Goal: Transaction & Acquisition: Book appointment/travel/reservation

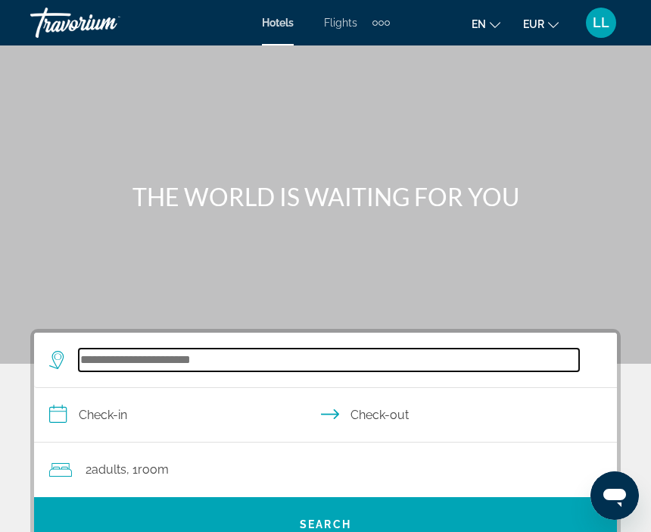
click at [115, 363] on input "Search hotel destination" at bounding box center [329, 359] width 500 height 23
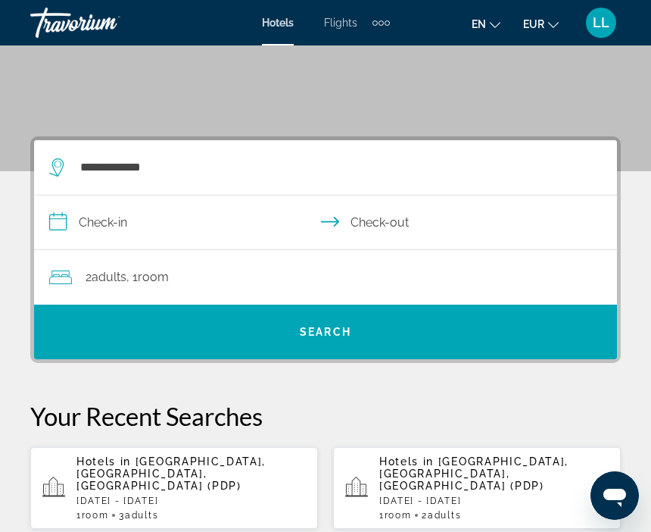
scroll to position [190, 0]
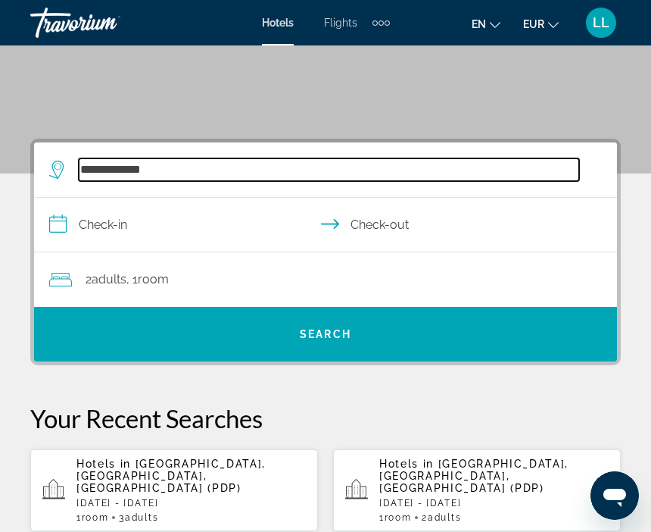
click at [115, 165] on input "**********" at bounding box center [329, 169] width 500 height 23
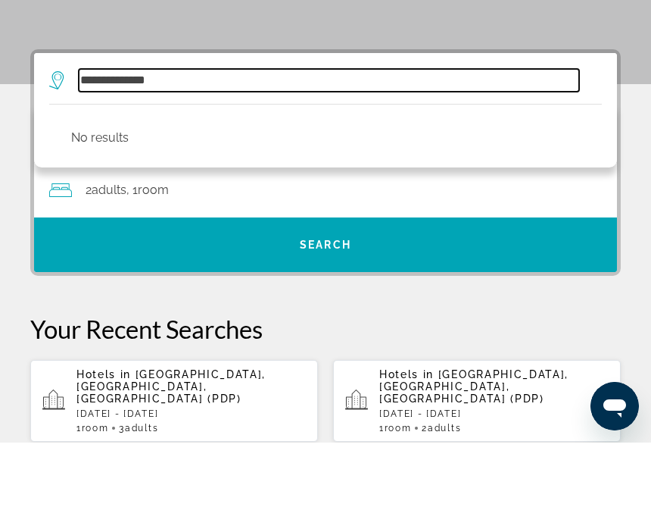
click at [182, 158] on input "**********" at bounding box center [329, 169] width 500 height 23
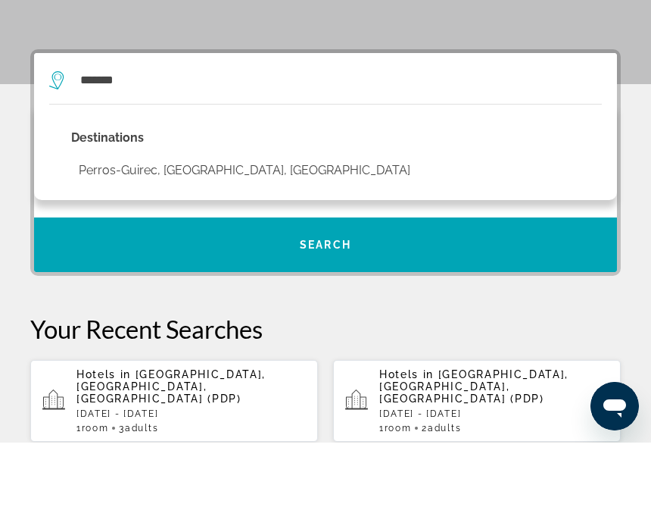
click at [130, 245] on button "Perros-Guirec, [GEOGRAPHIC_DATA], [GEOGRAPHIC_DATA]" at bounding box center [244, 259] width 347 height 29
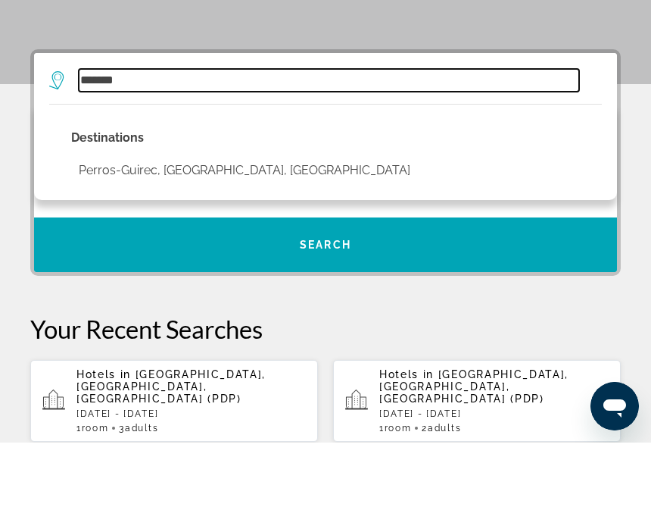
type input "**********"
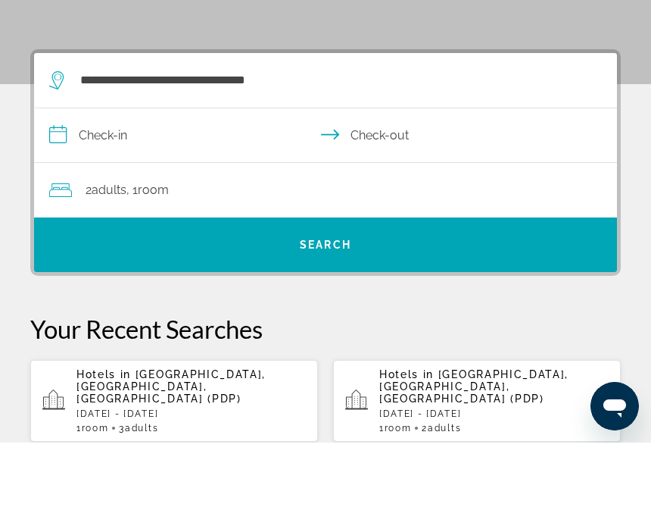
click at [120, 198] on input "**********" at bounding box center [328, 227] width 589 height 58
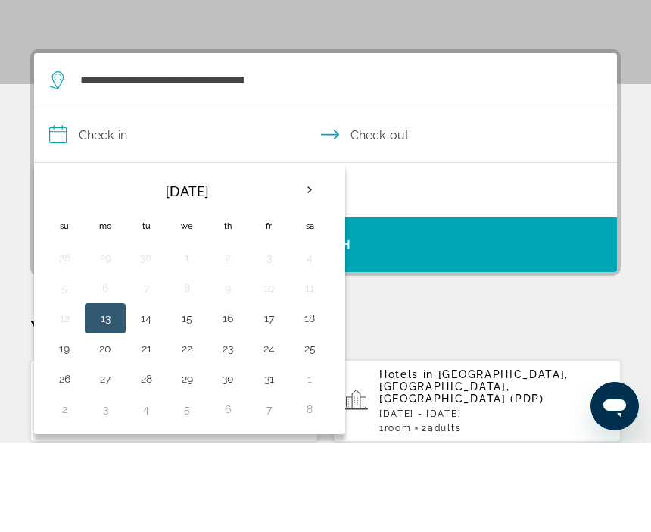
scroll to position [279, 0]
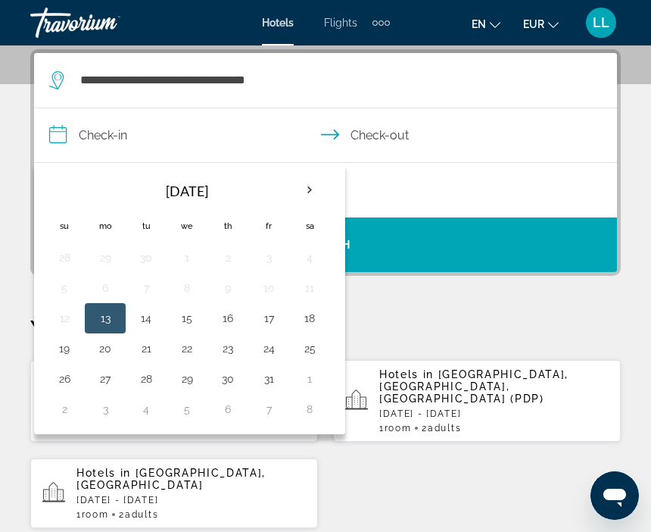
click at [58, 348] on button "19" at bounding box center [64, 348] width 24 height 21
click at [276, 349] on button "24" at bounding box center [269, 348] width 24 height 21
type input "**********"
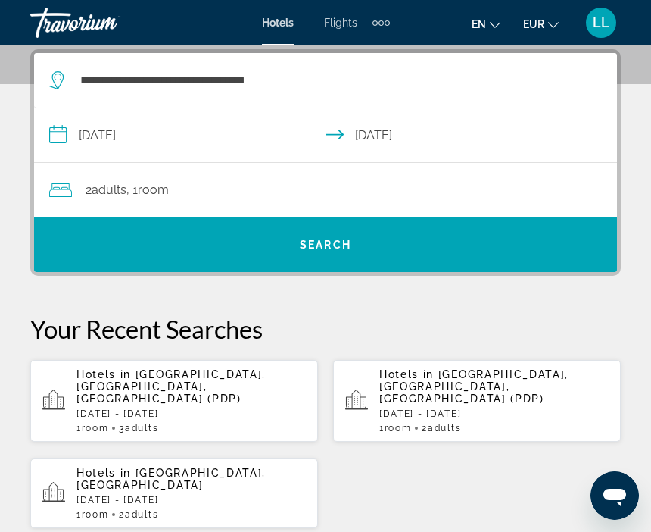
click at [141, 189] on span ", 1 Room rooms" at bounding box center [147, 189] width 42 height 21
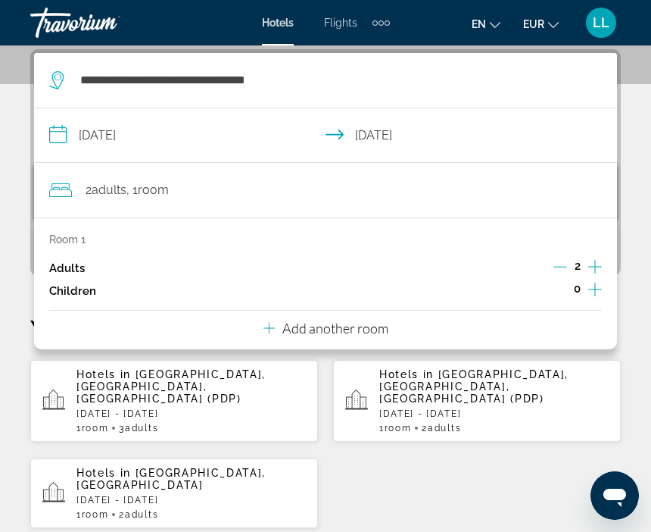
click at [381, 188] on div "2 Adult Adults , 1 Room rooms" at bounding box center [333, 189] width 568 height 21
click at [593, 267] on icon "Increment adults" at bounding box center [595, 266] width 14 height 18
click at [519, 491] on div "Hotels in [GEOGRAPHIC_DATA], [GEOGRAPHIC_DATA], [GEOGRAPHIC_DATA] (PDP) [DATE] …" at bounding box center [325, 444] width 591 height 170
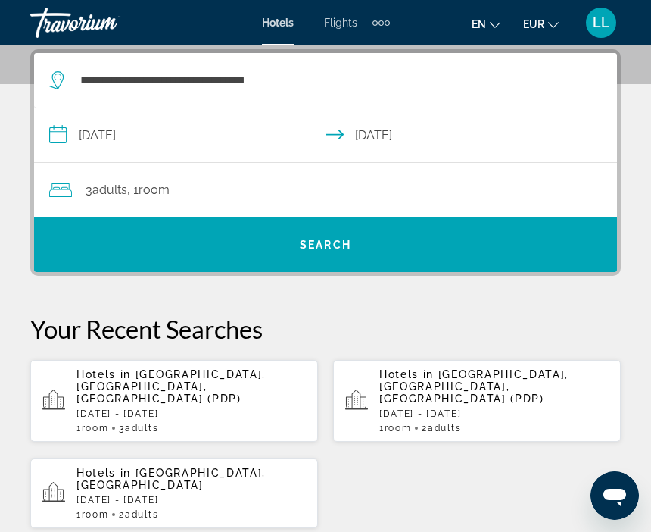
click at [431, 253] on span "Search" at bounding box center [325, 244] width 583 height 36
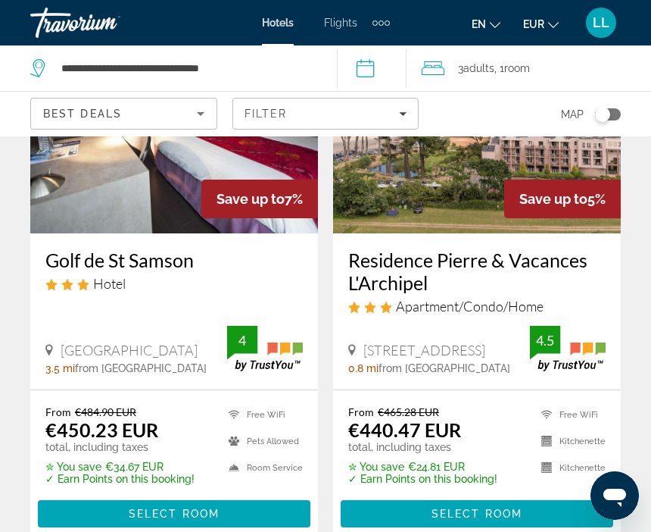
scroll to position [1338, 0]
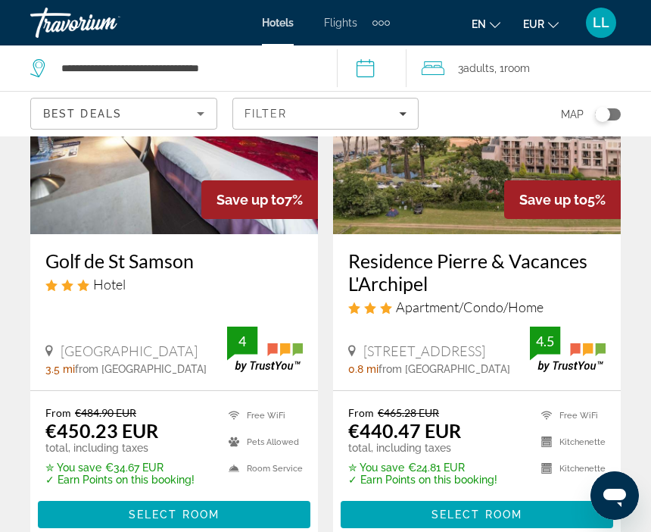
click at [344, 114] on div "Filter" at bounding box center [326, 114] width 163 height 12
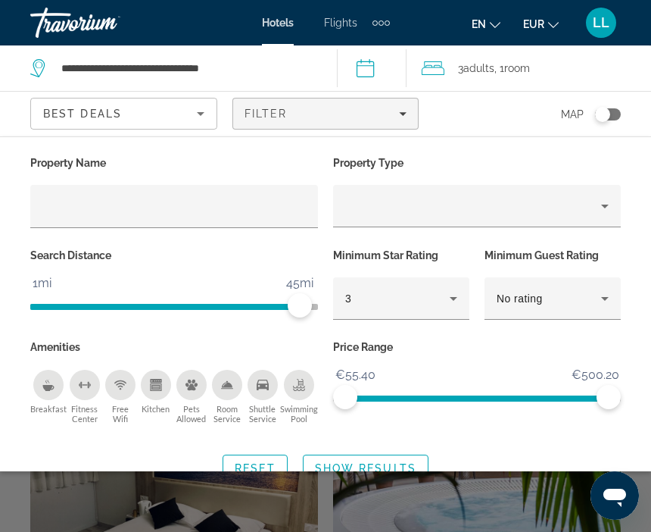
scroll to position [27, 0]
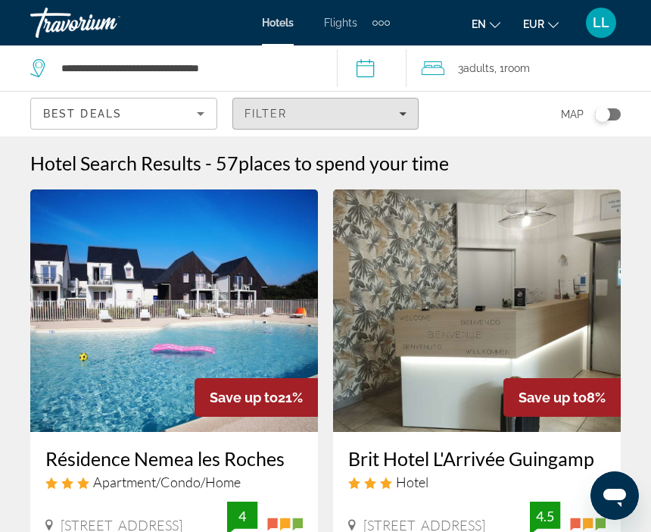
click at [373, 123] on span "Filters" at bounding box center [325, 113] width 185 height 36
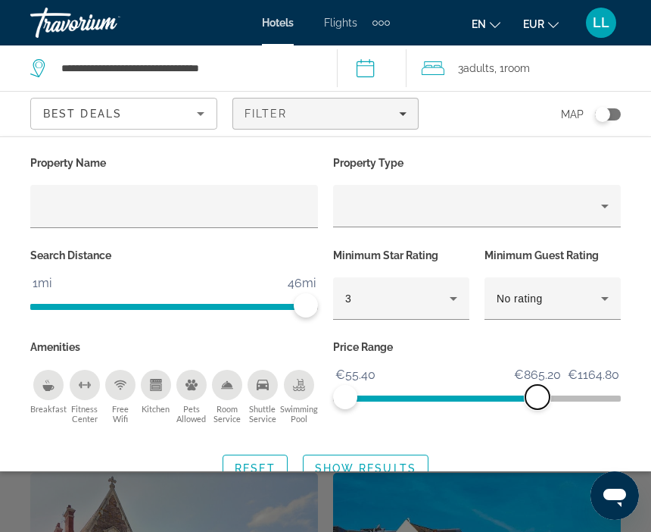
scroll to position [270, 0]
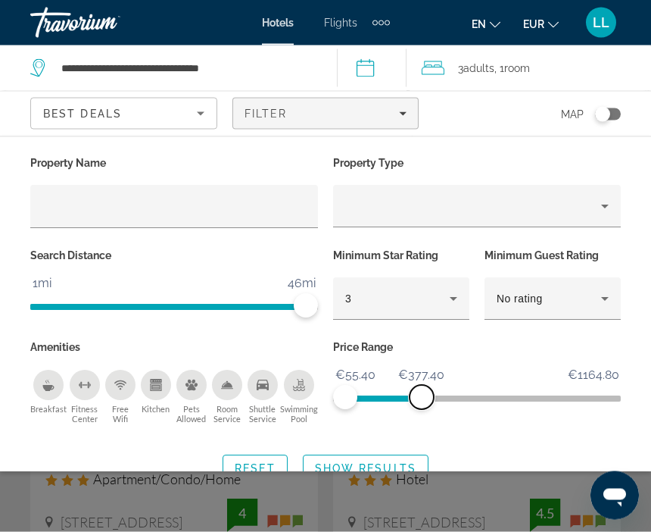
scroll to position [5, 0]
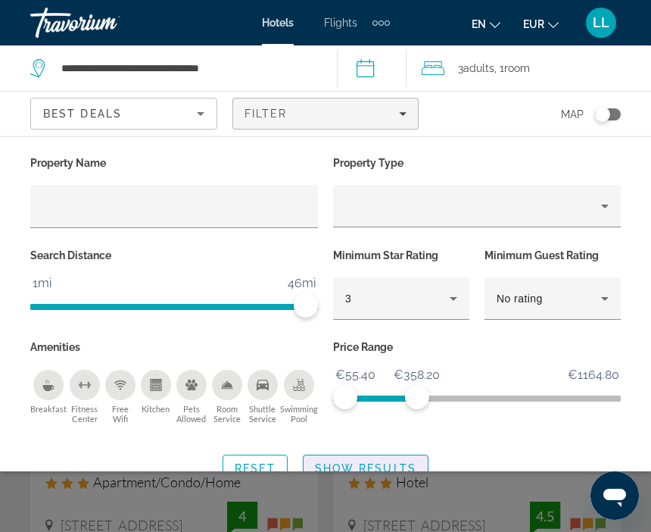
click at [387, 472] on span "Show Results" at bounding box center [365, 468] width 101 height 12
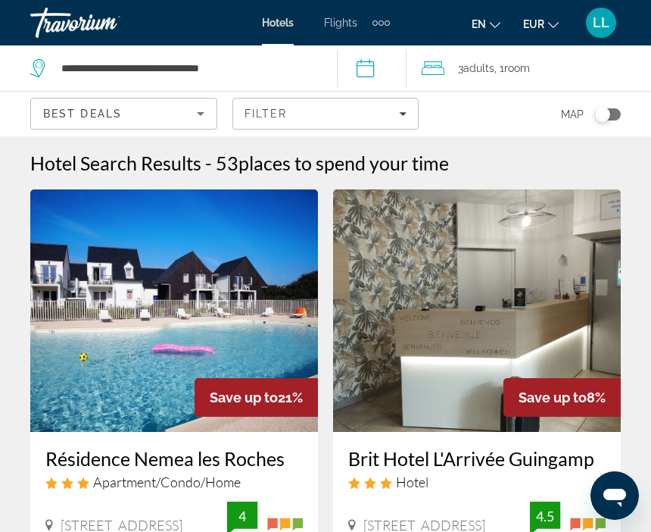
click at [342, 115] on div "Filter" at bounding box center [326, 114] width 163 height 12
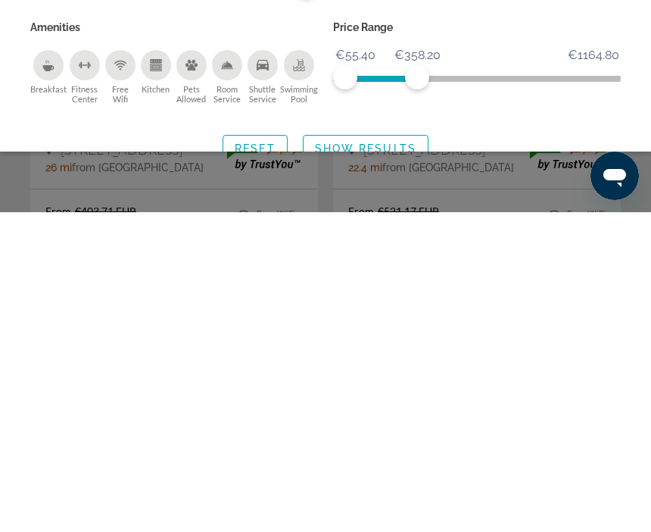
scroll to position [61, 0]
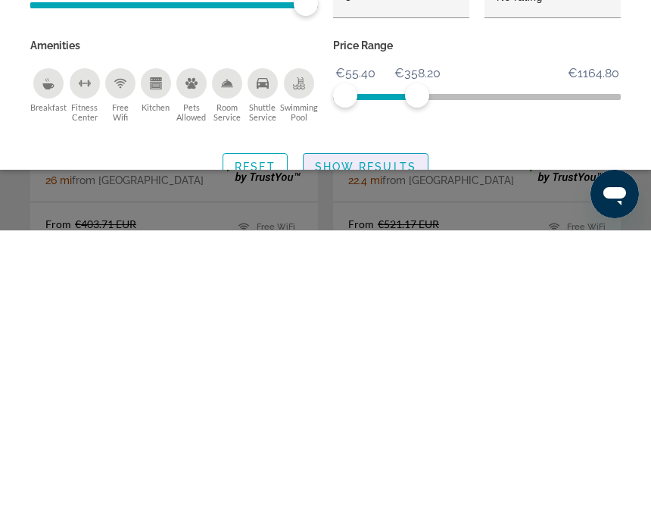
click at [352, 462] on span "Show Results" at bounding box center [365, 468] width 101 height 12
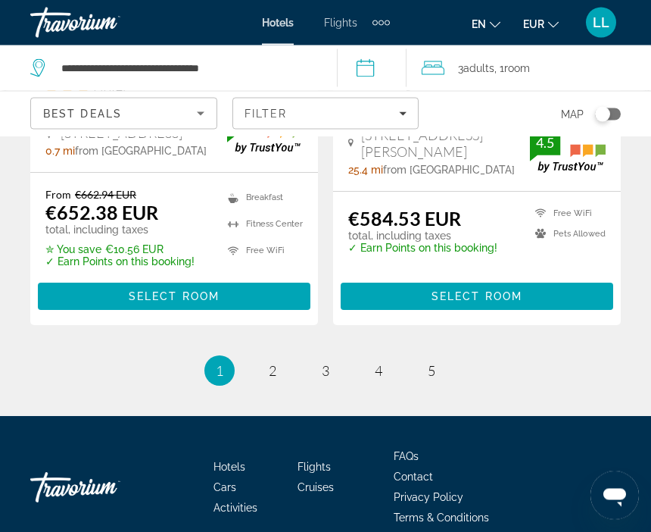
scroll to position [3300, 0]
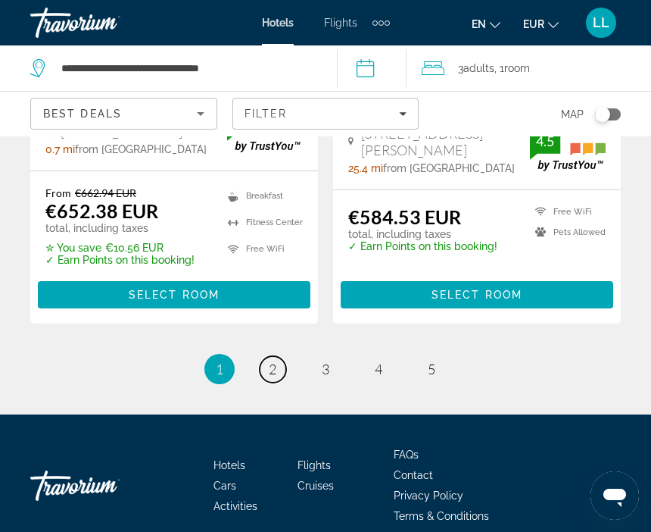
click at [276, 360] on span "2" at bounding box center [273, 368] width 8 height 17
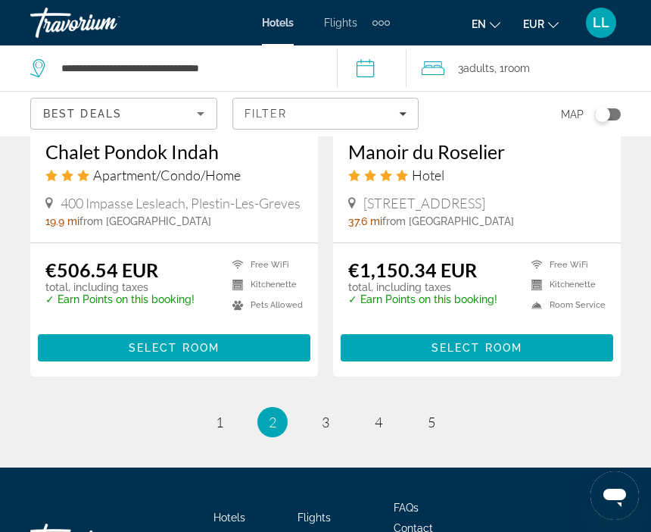
scroll to position [3178, 0]
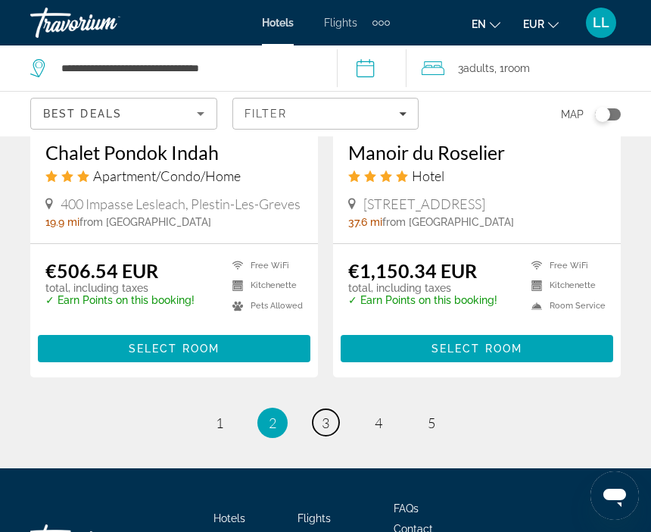
click at [329, 409] on link "page 3" at bounding box center [326, 422] width 26 height 26
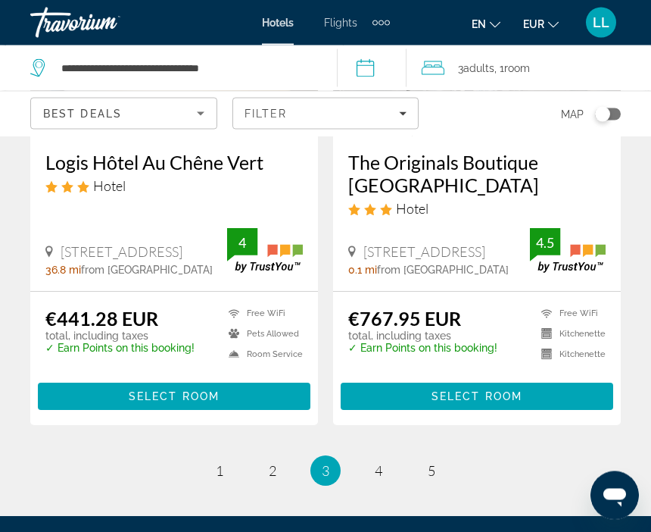
scroll to position [3169, 0]
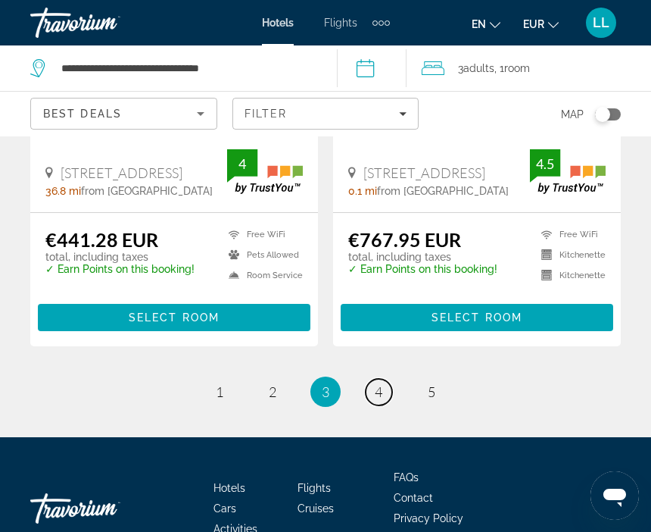
click at [380, 383] on span "4" at bounding box center [379, 391] width 8 height 17
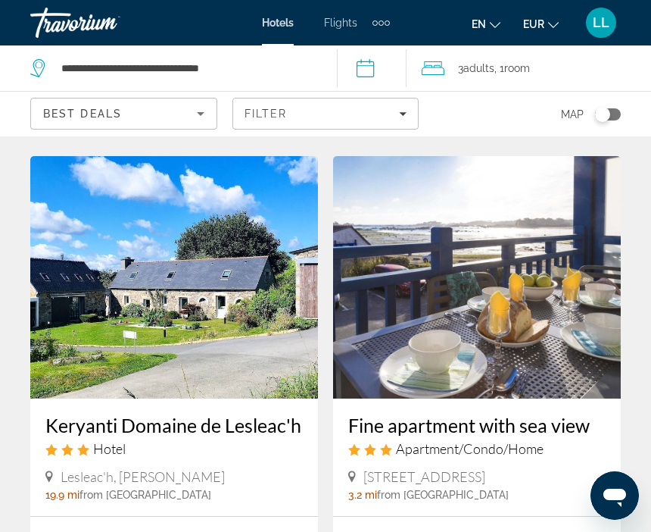
scroll to position [2253, 0]
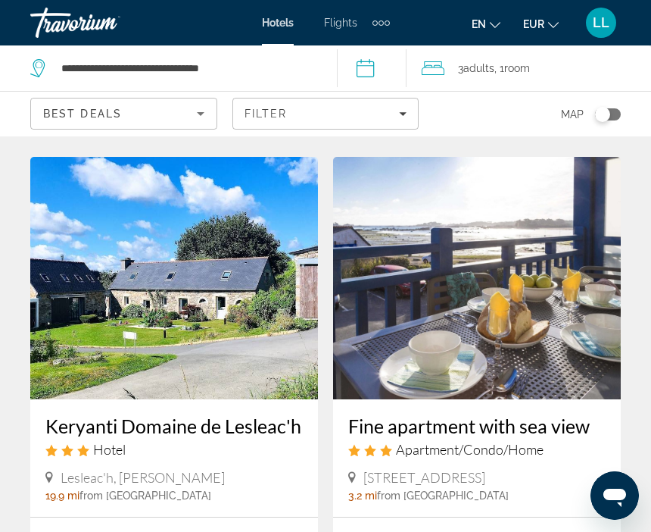
click at [198, 313] on img "Main content" at bounding box center [174, 278] width 288 height 242
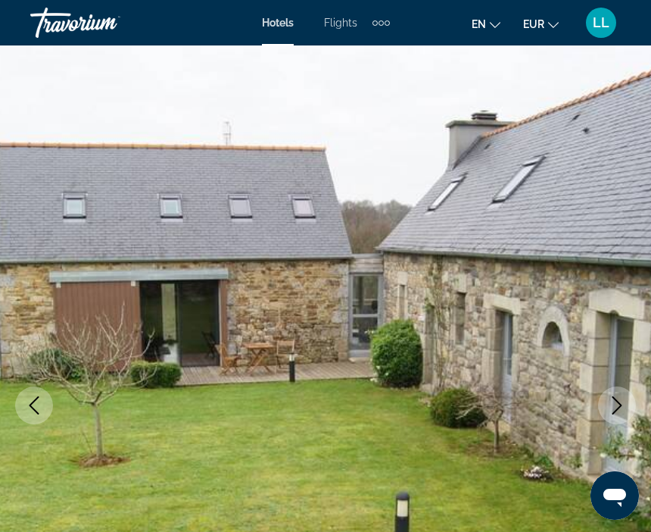
click at [604, 26] on span "LL" at bounding box center [601, 22] width 17 height 15
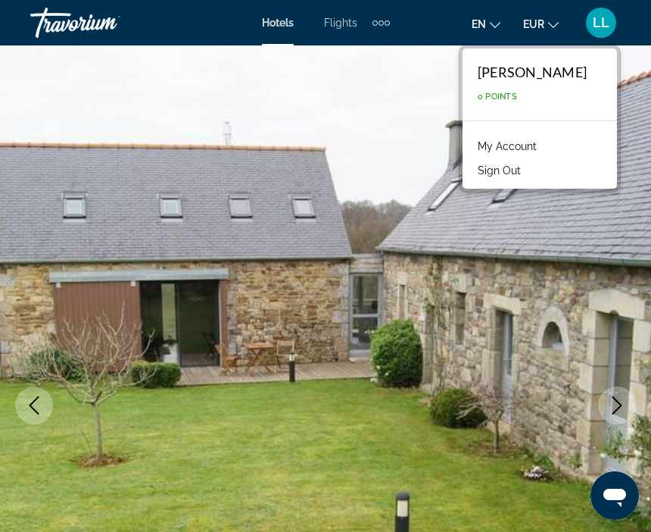
click at [279, 17] on span "Hotels" at bounding box center [278, 23] width 32 height 12
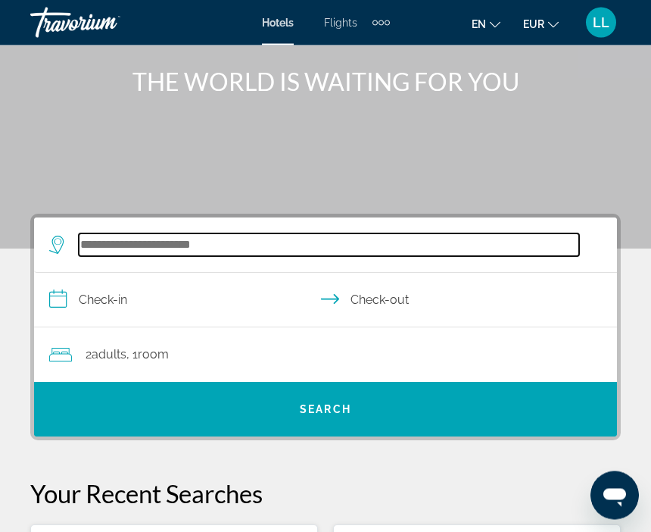
click at [104, 252] on input "Search hotel destination" at bounding box center [329, 245] width 500 height 23
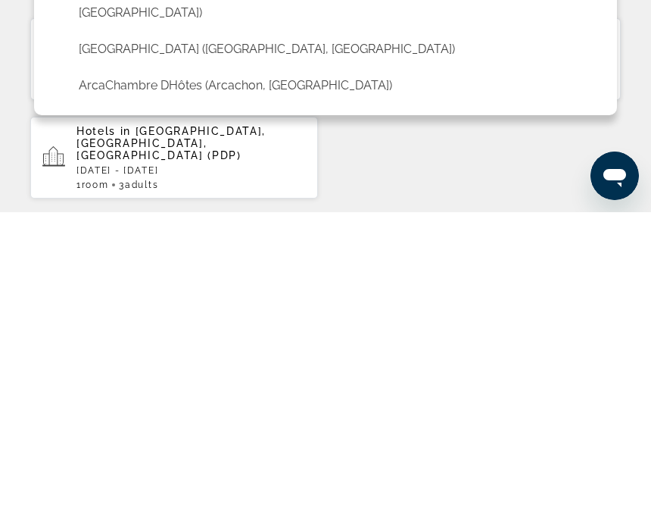
scroll to position [307, 0]
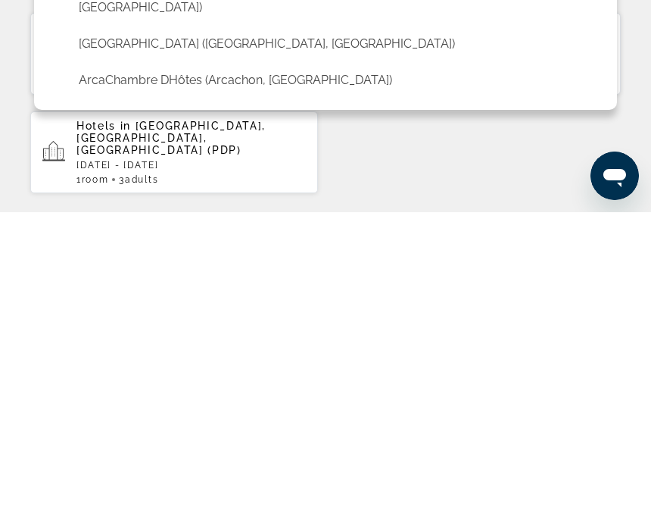
type input "********"
click at [407, 176] on div "**********" at bounding box center [325, 436] width 651 height 828
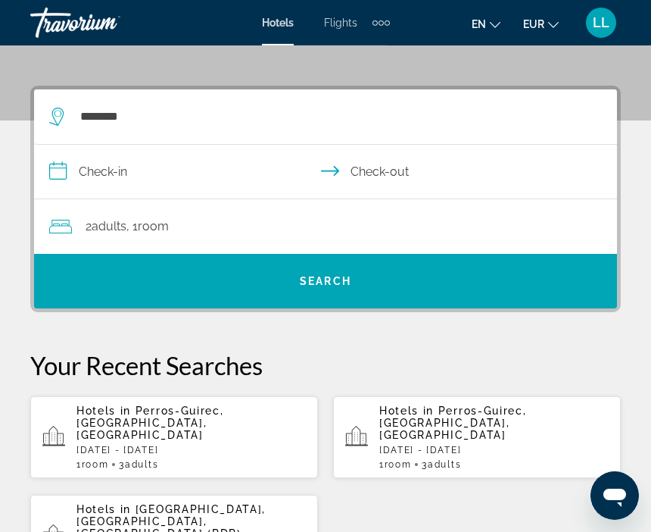
click at [123, 163] on input "**********" at bounding box center [328, 174] width 589 height 58
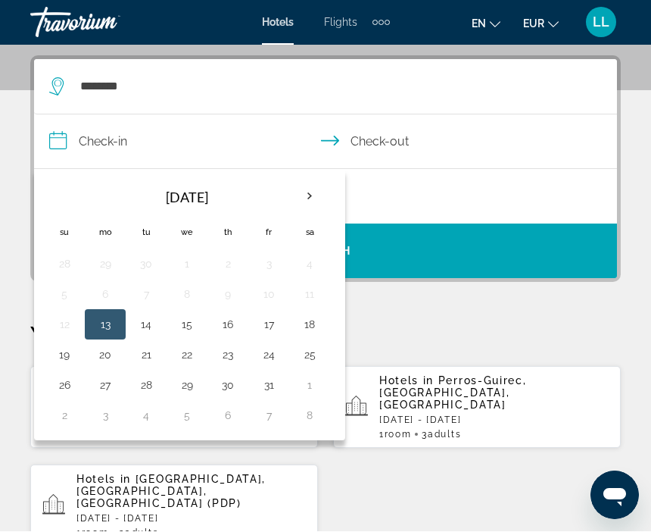
scroll to position [279, 0]
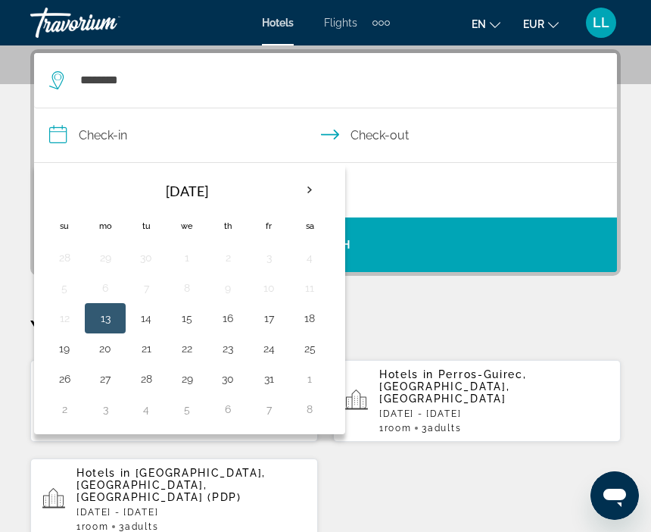
click at [63, 352] on button "19" at bounding box center [64, 348] width 24 height 21
click at [273, 349] on button "24" at bounding box center [269, 348] width 24 height 21
type input "**********"
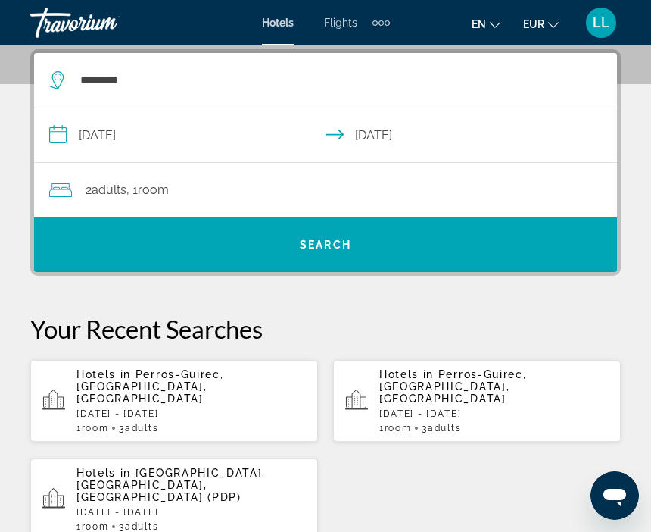
click at [148, 190] on span "Room" at bounding box center [153, 189] width 31 height 14
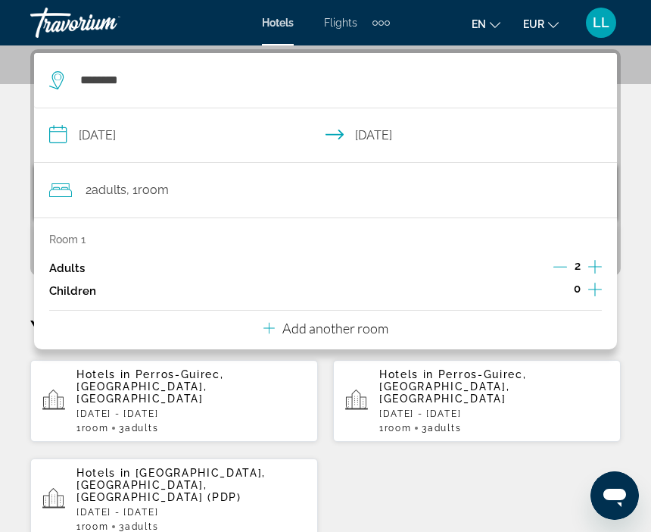
click at [597, 264] on icon "Increment adults" at bounding box center [595, 266] width 14 height 18
click at [376, 482] on div "Hotels in [GEOGRAPHIC_DATA], [GEOGRAPHIC_DATA], [GEOGRAPHIC_DATA] [DATE] - [DAT…" at bounding box center [325, 450] width 591 height 182
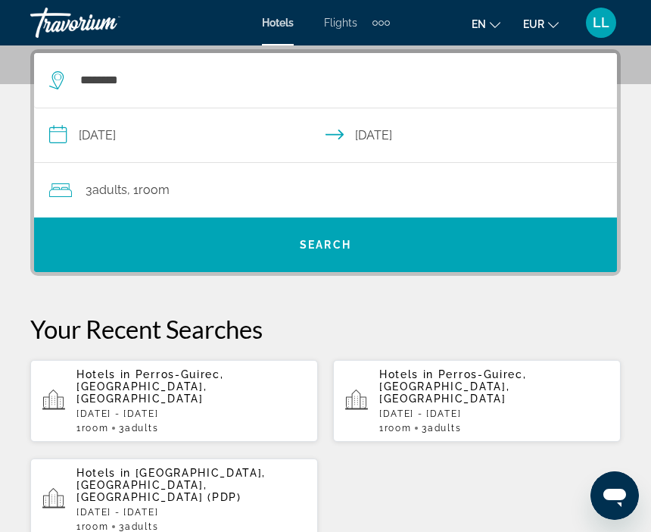
click at [197, 246] on span "Search" at bounding box center [325, 244] width 583 height 36
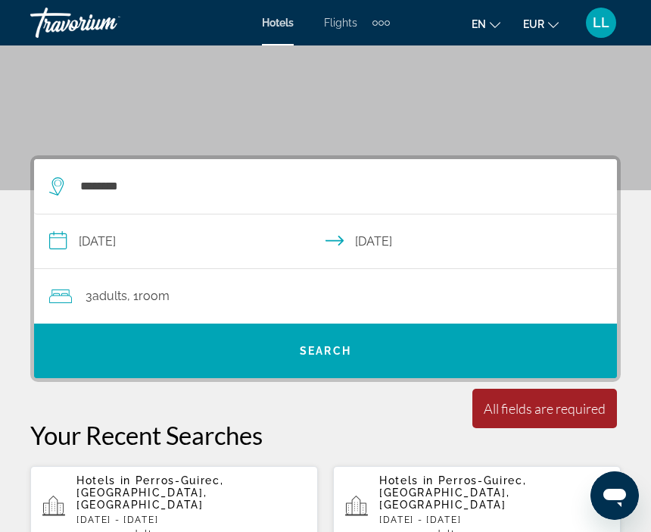
scroll to position [172, 0]
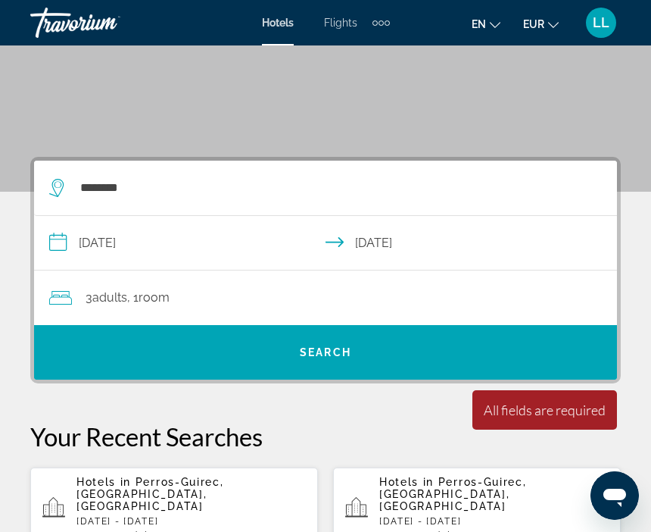
click at [306, 343] on span "Search" at bounding box center [325, 352] width 583 height 36
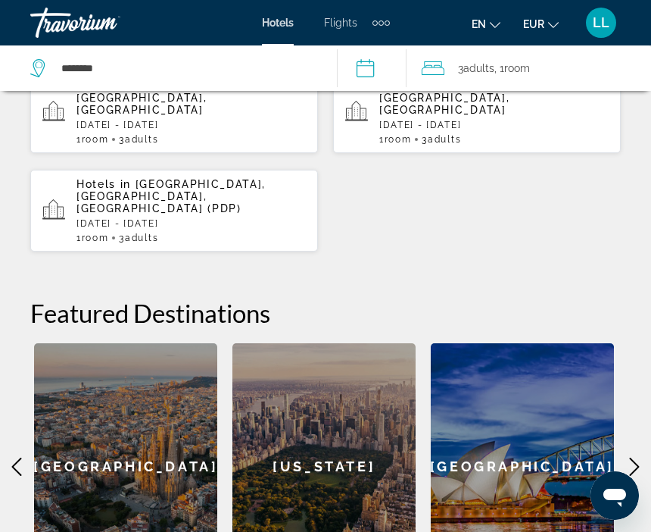
scroll to position [485, 0]
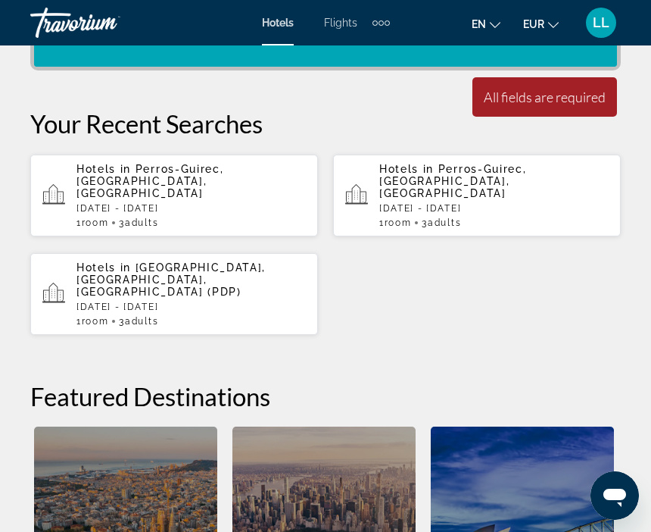
click at [578, 101] on div "All fields are required" at bounding box center [545, 97] width 122 height 17
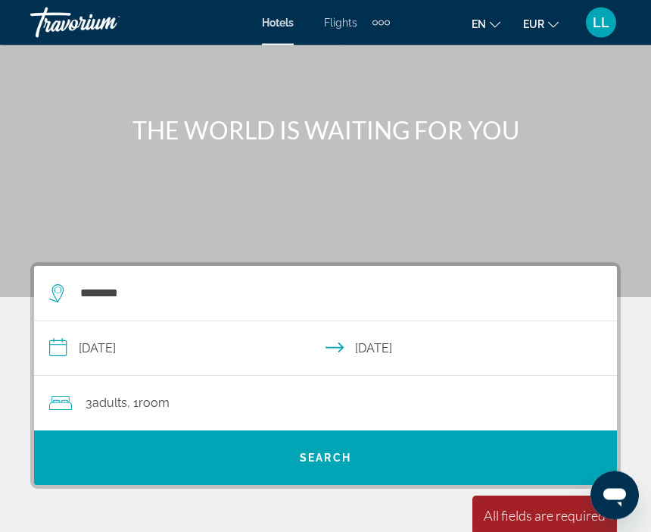
scroll to position [67, 0]
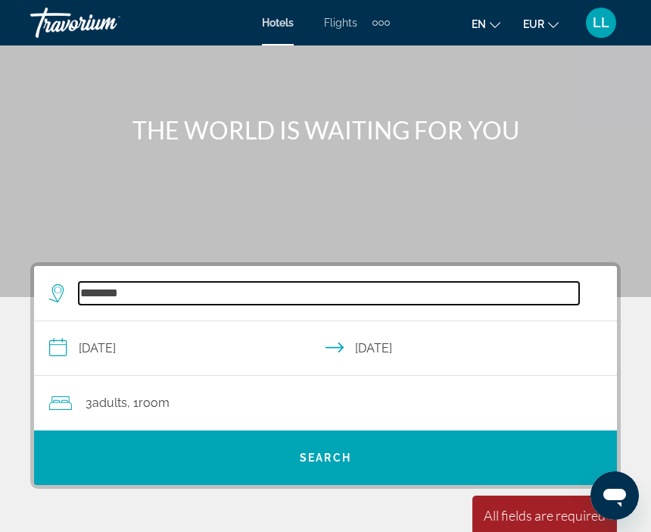
click at [138, 302] on input "********" at bounding box center [329, 293] width 500 height 23
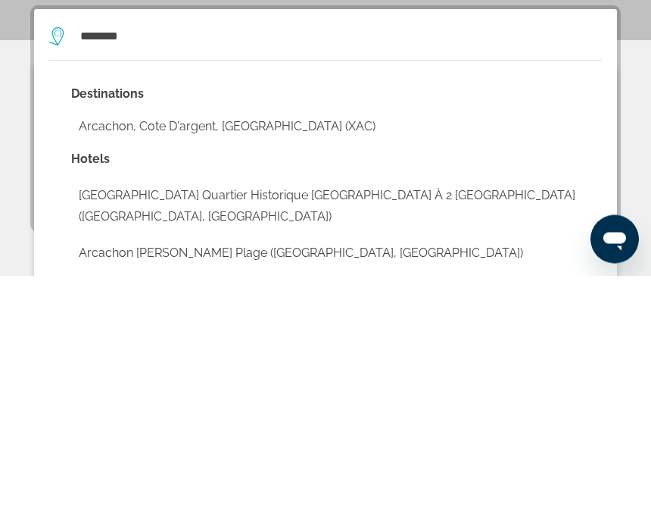
click at [184, 369] on button "Arcachon, Cote D'argent, [GEOGRAPHIC_DATA] (XAC)" at bounding box center [336, 383] width 531 height 29
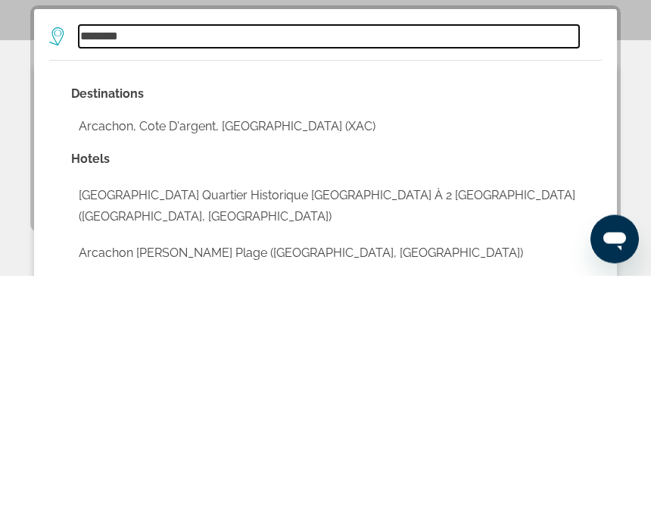
type input "**********"
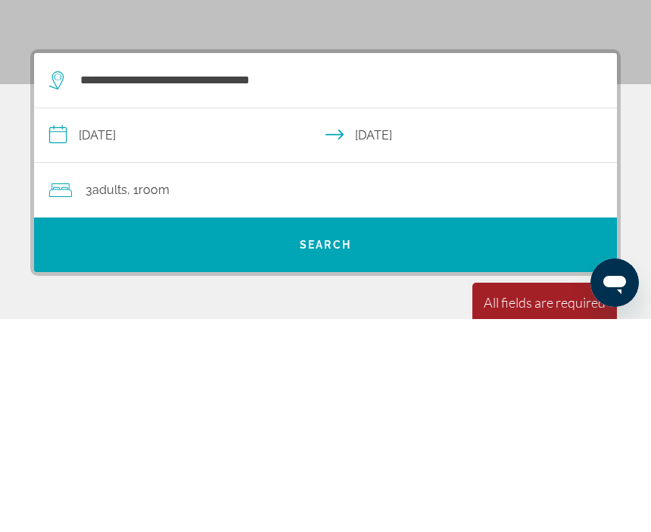
click at [282, 439] on span "Search" at bounding box center [325, 457] width 583 height 36
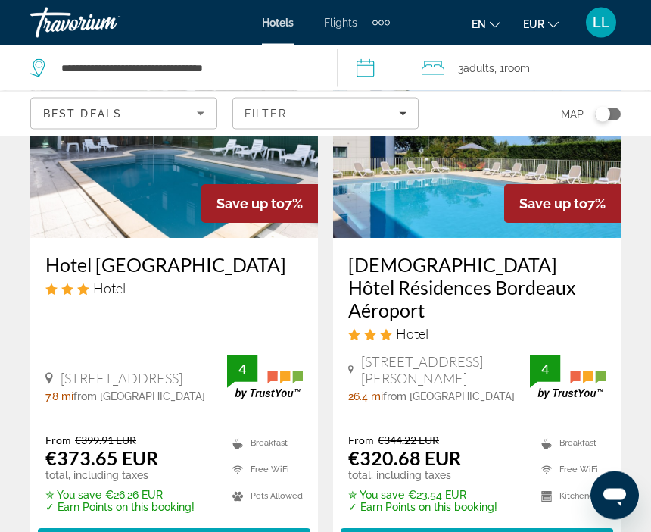
scroll to position [3323, 0]
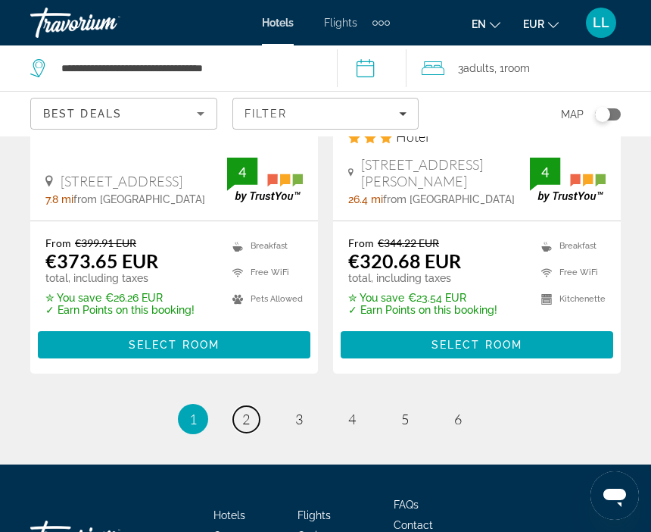
click at [251, 406] on link "page 2" at bounding box center [246, 419] width 26 height 26
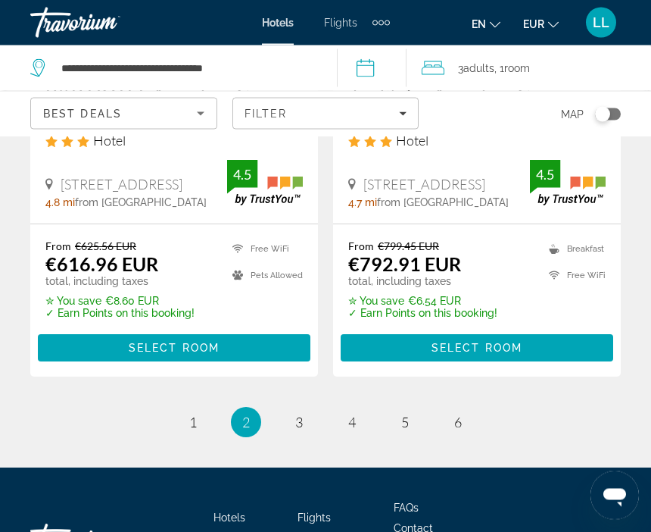
scroll to position [3284, 0]
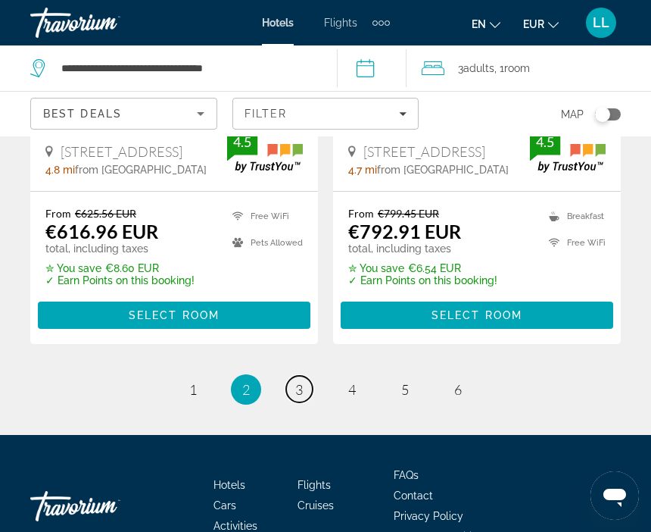
click at [294, 376] on link "page 3" at bounding box center [299, 389] width 26 height 26
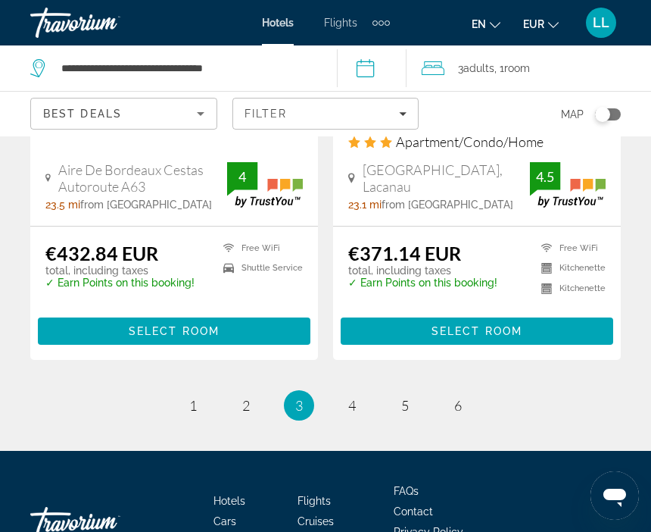
scroll to position [3212, 0]
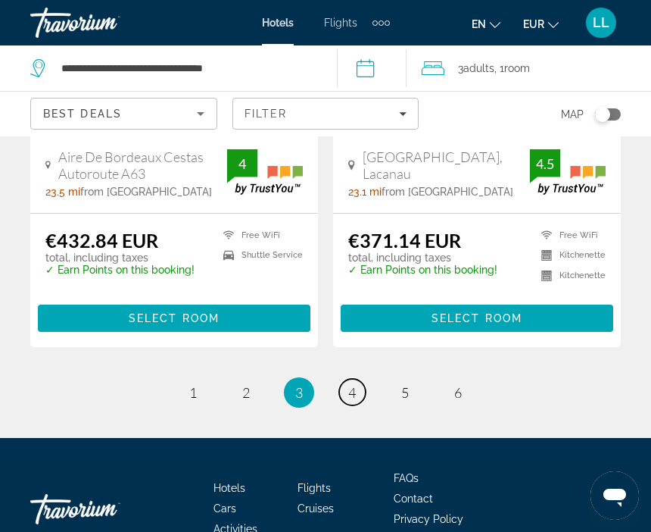
click at [349, 384] on span "4" at bounding box center [352, 392] width 8 height 17
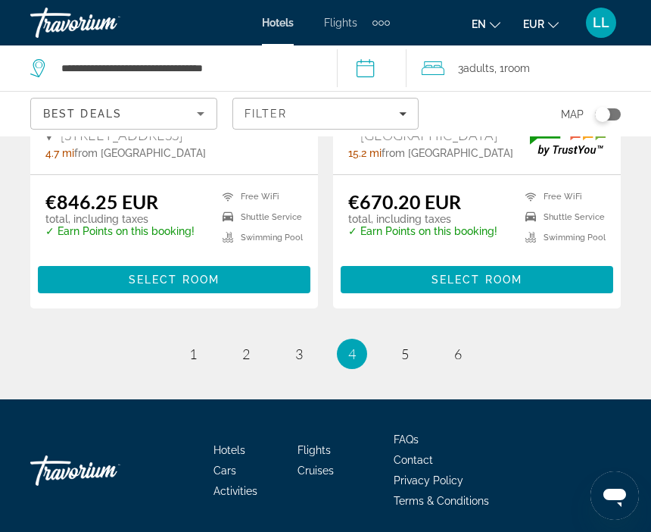
scroll to position [3147, 0]
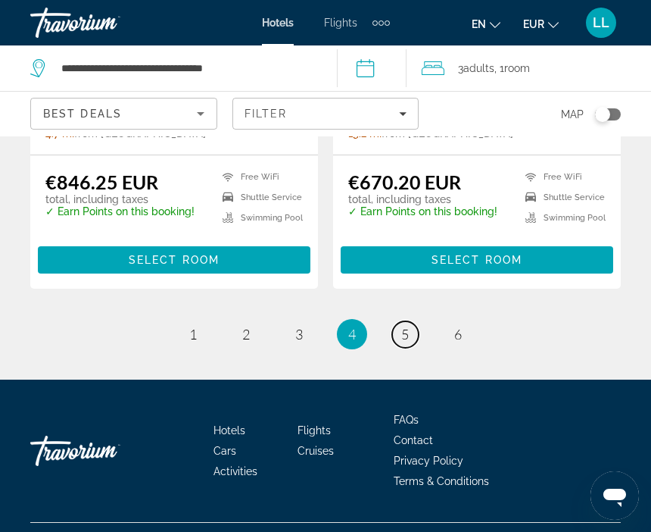
click at [399, 345] on link "page 5" at bounding box center [405, 334] width 26 height 26
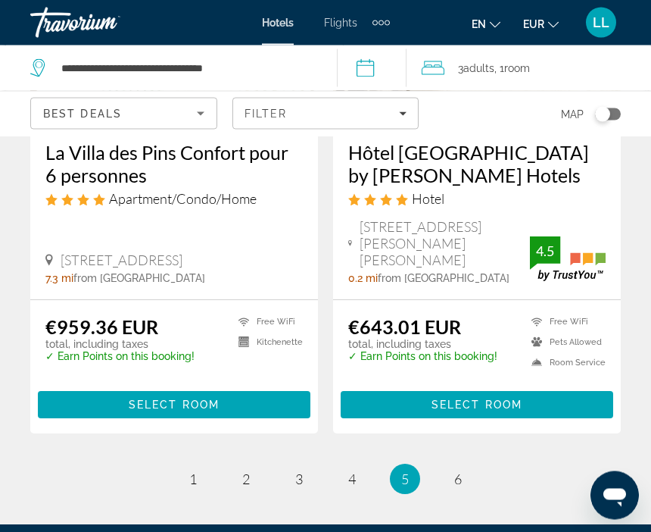
scroll to position [3152, 0]
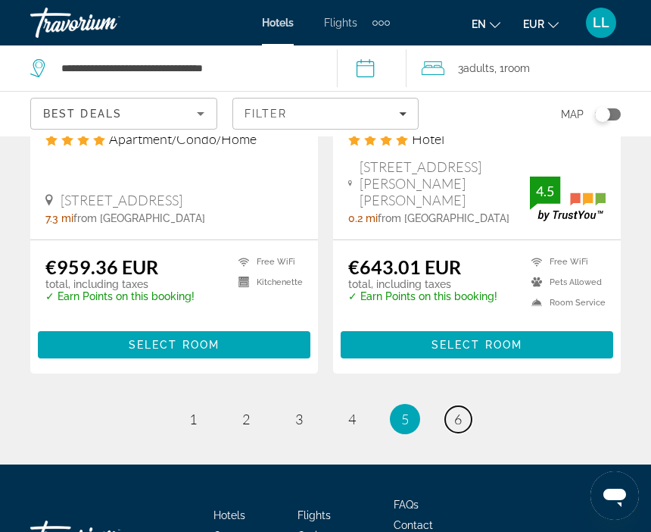
click at [450, 406] on link "page 6" at bounding box center [458, 419] width 26 height 26
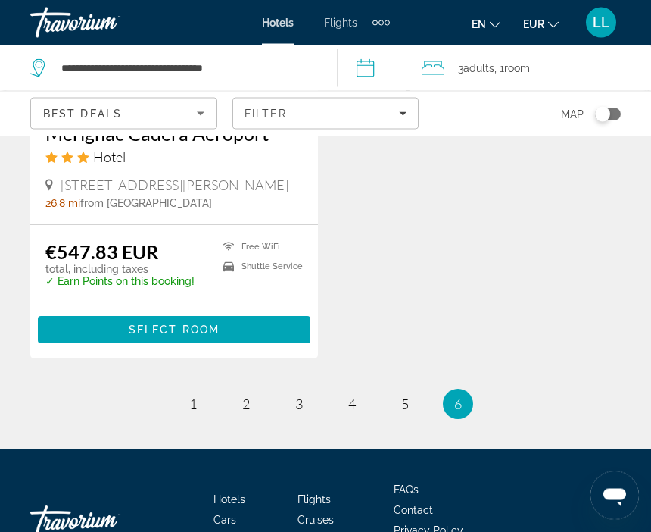
scroll to position [3116, 0]
